Goal: Navigation & Orientation: Find specific page/section

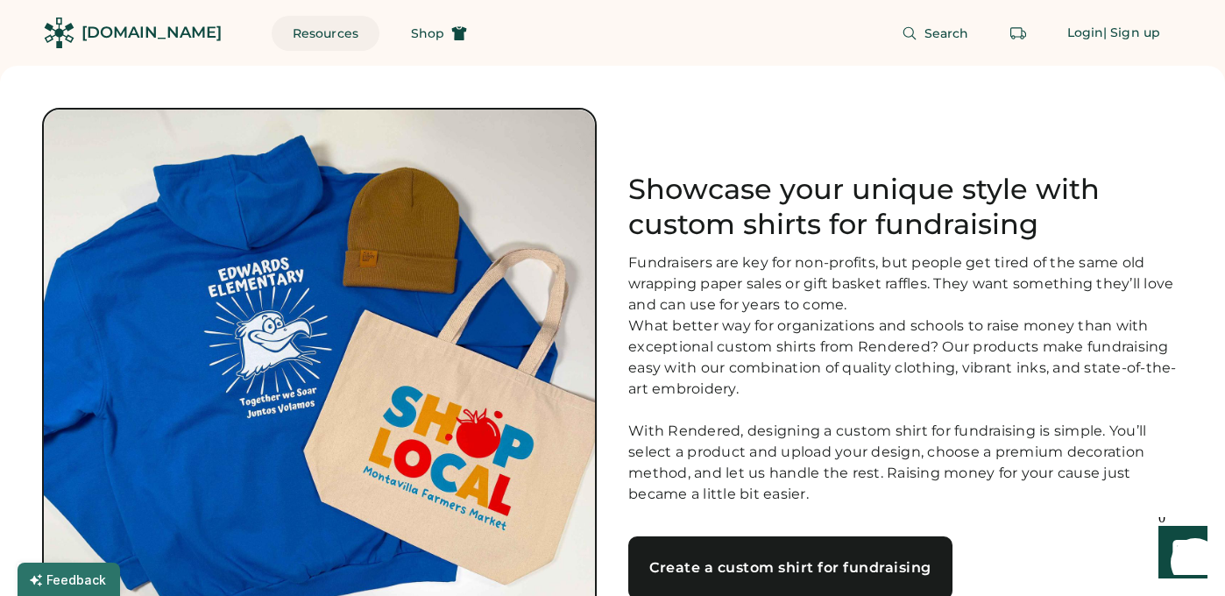
click at [301, 37] on button "Resources" at bounding box center [326, 33] width 108 height 35
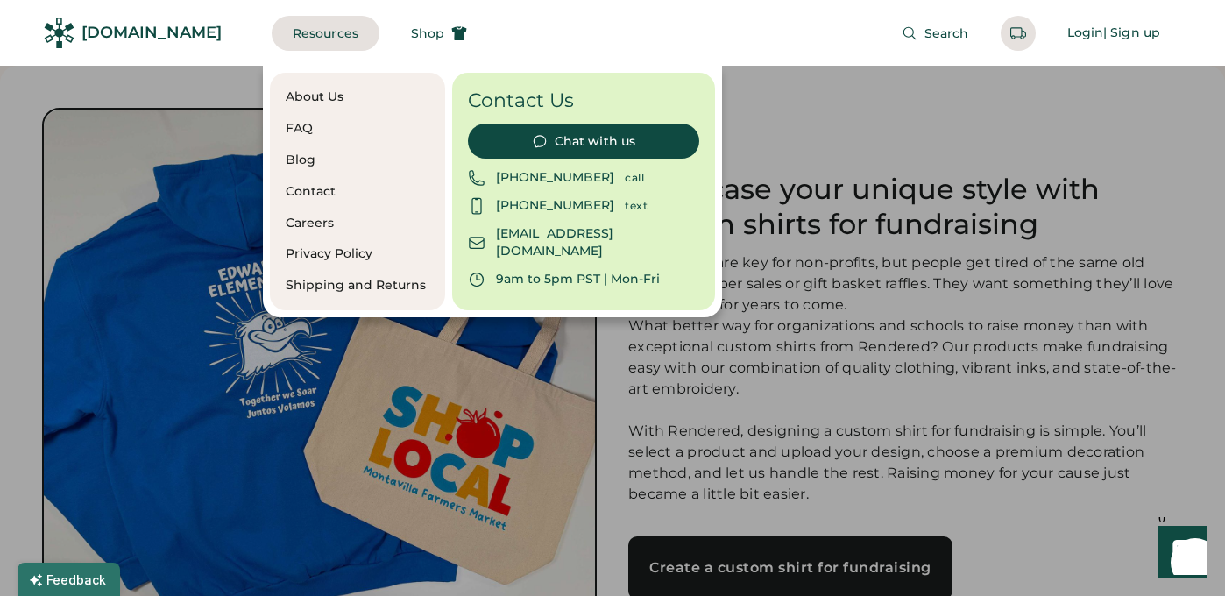
click at [129, 39] on div "[DOMAIN_NAME]" at bounding box center [151, 33] width 140 height 22
